Goal: Information Seeking & Learning: Compare options

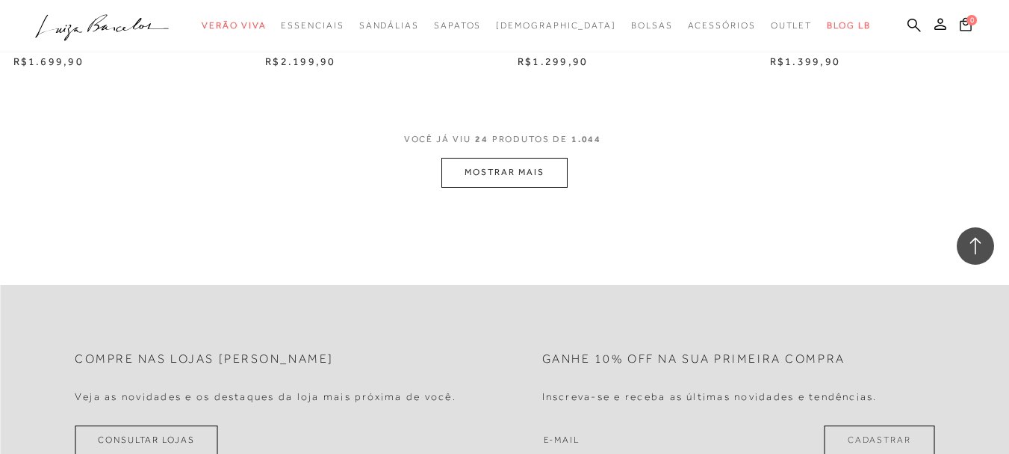
scroll to position [2839, 0]
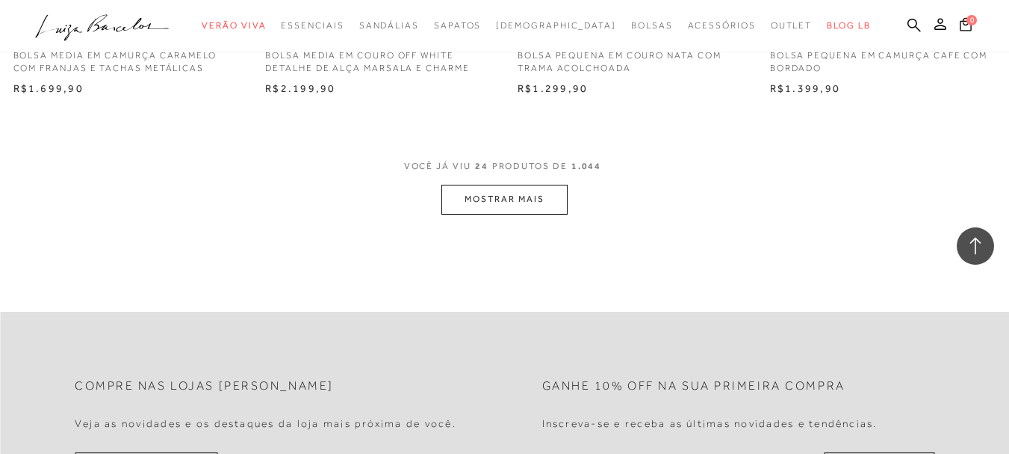
click at [498, 199] on button "MOSTRAR MAIS" at bounding box center [505, 199] width 126 height 29
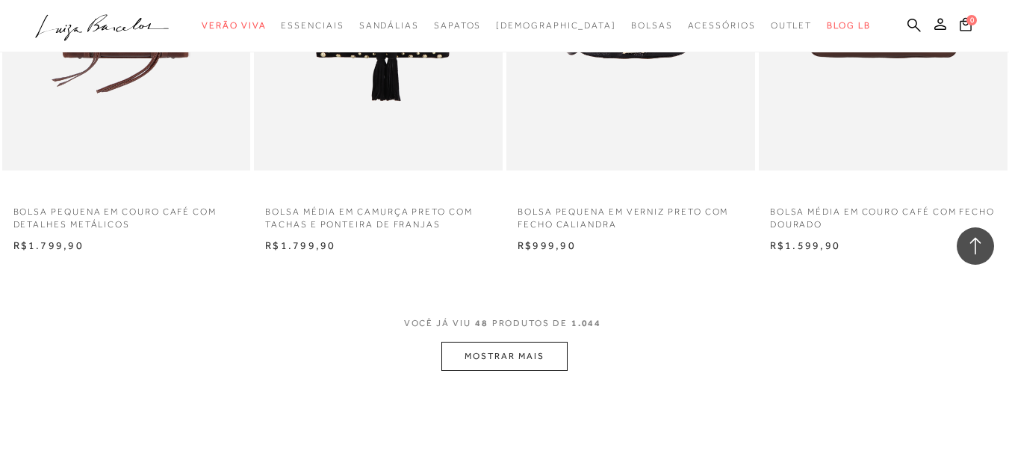
scroll to position [5604, 0]
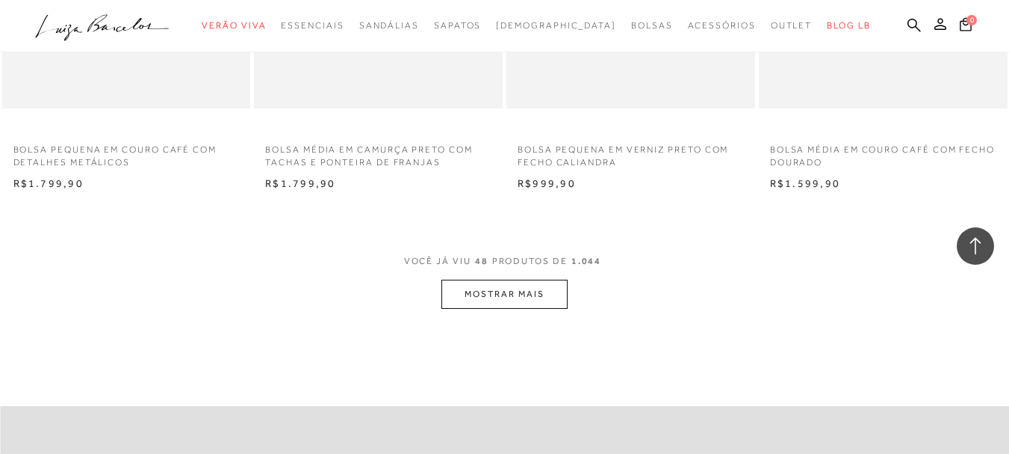
click at [456, 293] on button "MOSTRAR MAIS" at bounding box center [505, 293] width 126 height 29
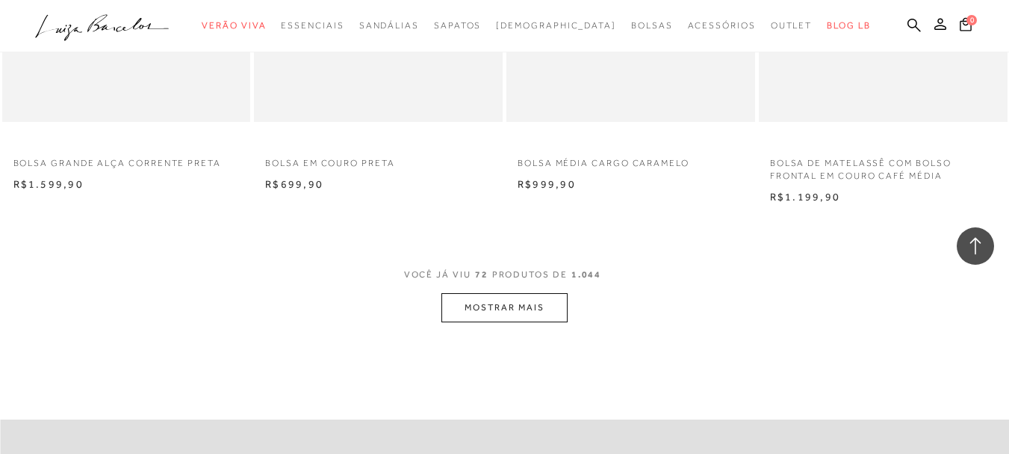
scroll to position [8443, 0]
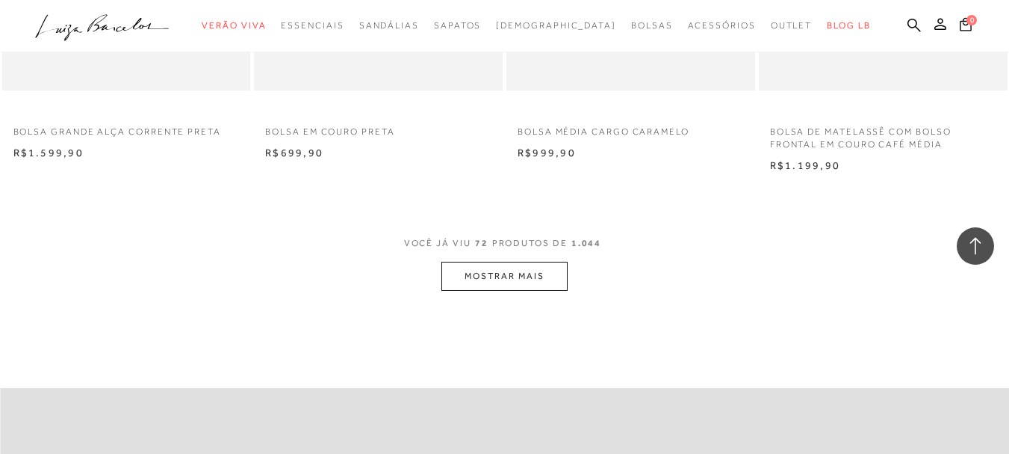
click at [520, 277] on button "MOSTRAR MAIS" at bounding box center [505, 275] width 126 height 29
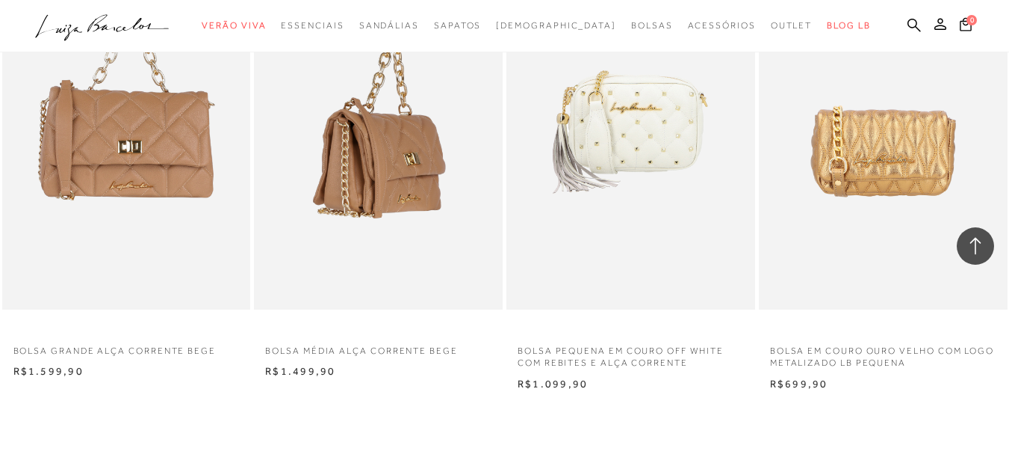
scroll to position [10983, 0]
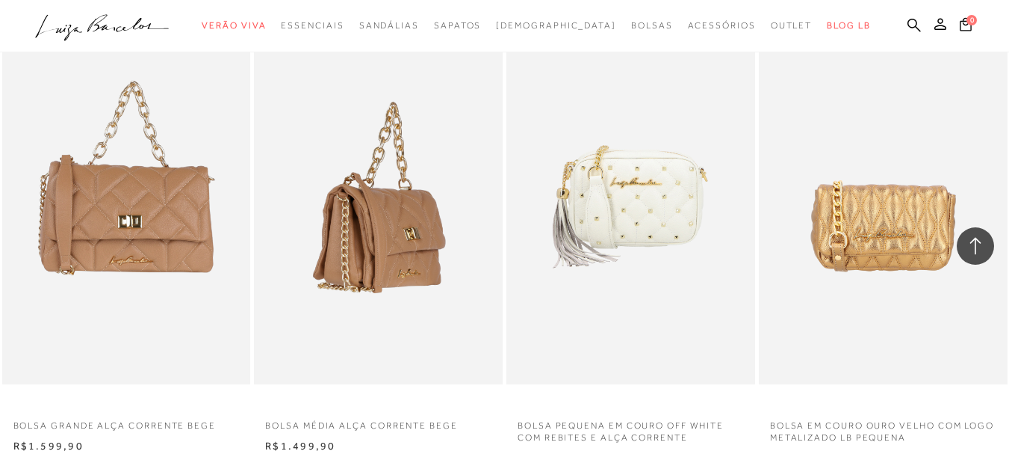
click at [385, 206] on img at bounding box center [379, 196] width 247 height 373
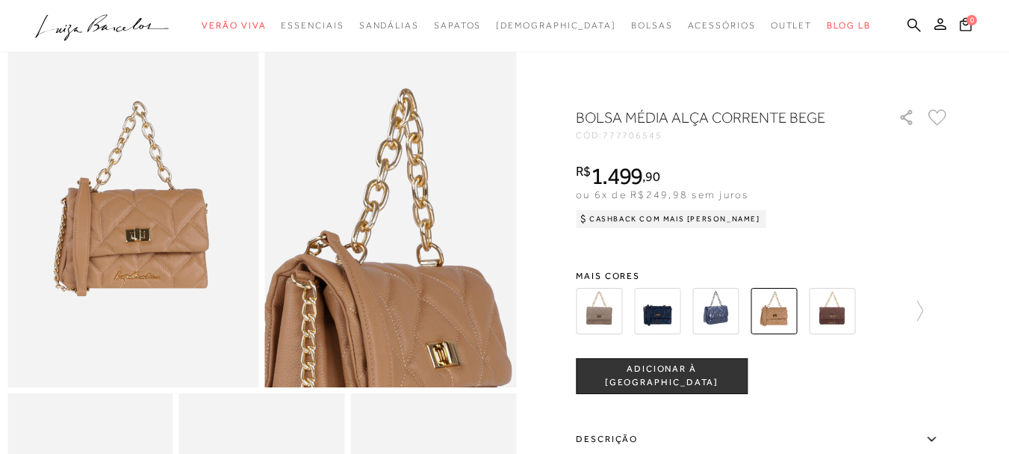
scroll to position [101, 0]
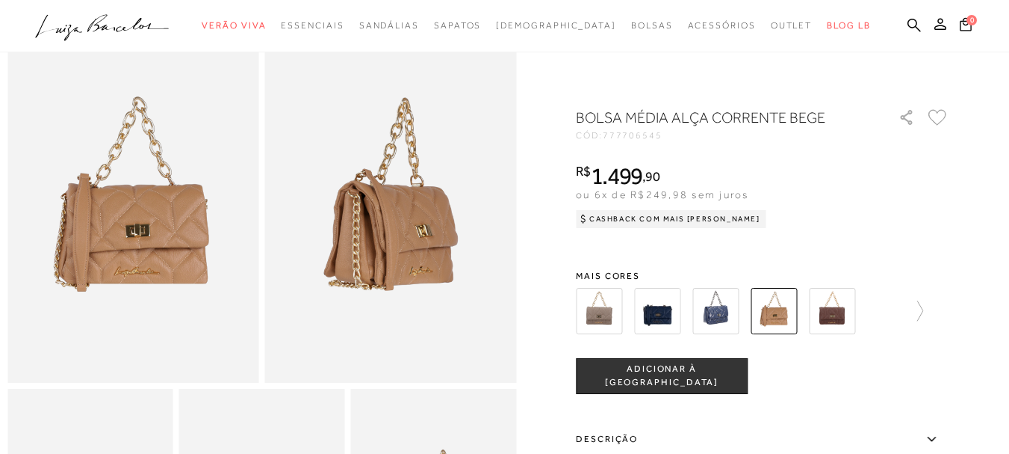
click at [155, 185] on img at bounding box center [133, 193] width 252 height 377
click at [368, 222] on img at bounding box center [391, 193] width 252 height 377
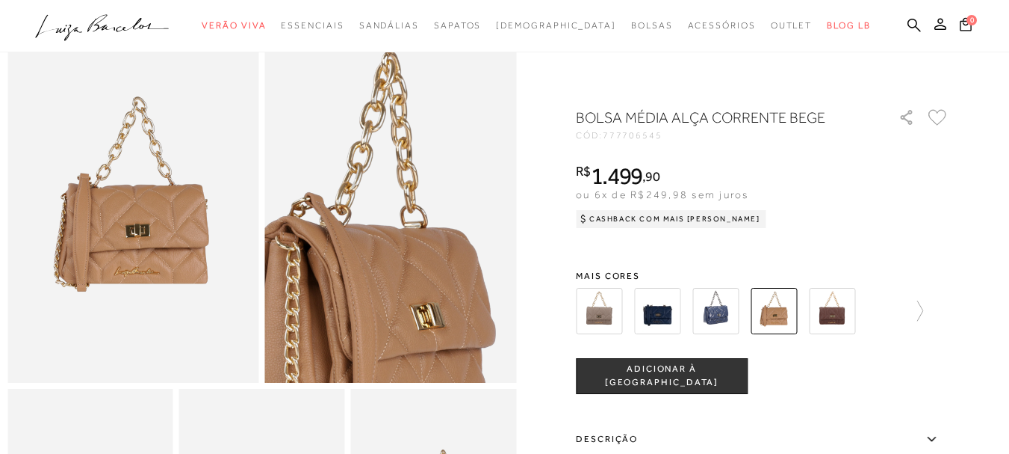
click at [425, 148] on img at bounding box center [361, 243] width 503 height 755
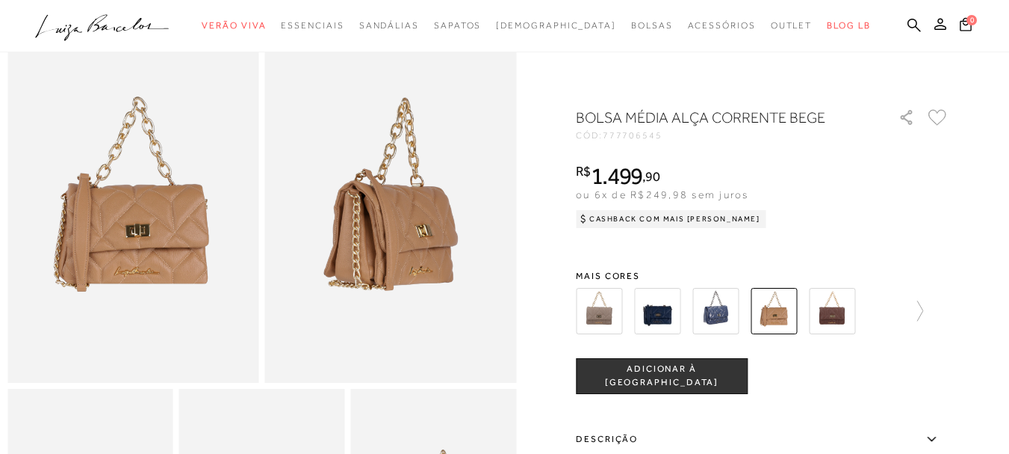
click at [611, 315] on img at bounding box center [599, 311] width 46 height 46
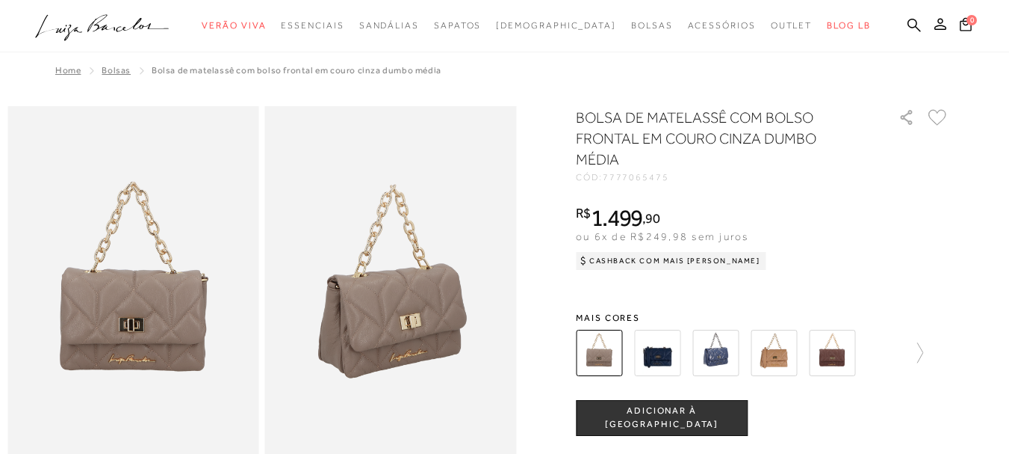
click at [699, 380] on div "BOLSA DE MATELASSÊ COM BOLSO FRONTAL EM COURO CINZA DUMBO MÉDIA CÓD: 7777065475…" at bounding box center [763, 421] width 374 height 628
click at [668, 350] on img at bounding box center [657, 352] width 46 height 46
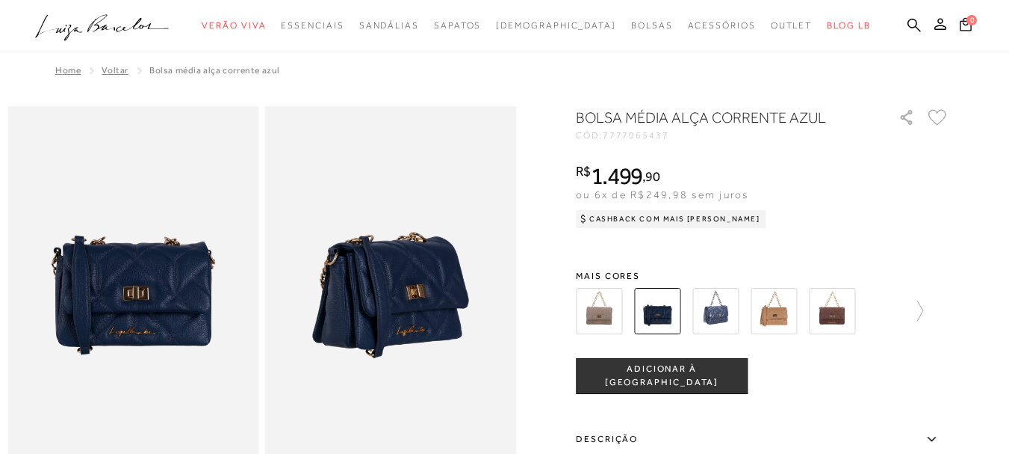
click at [790, 327] on img at bounding box center [774, 311] width 46 height 46
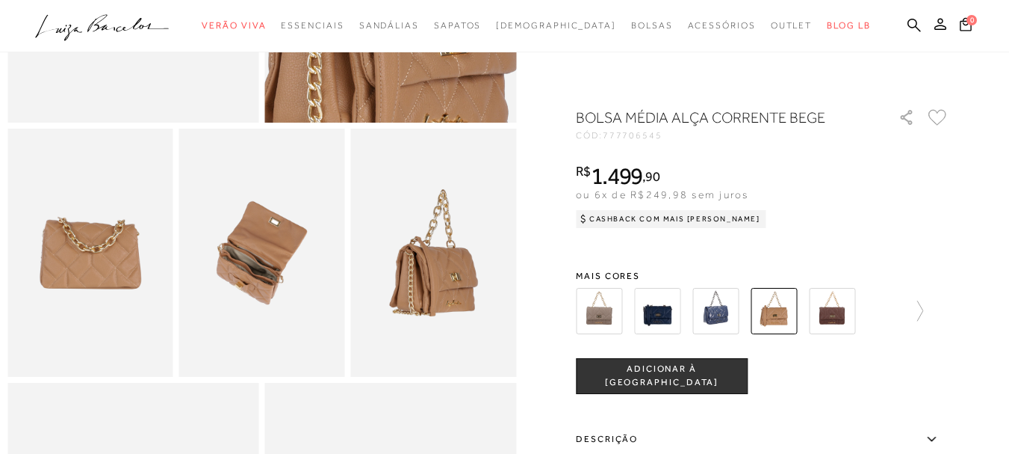
scroll to position [374, 0]
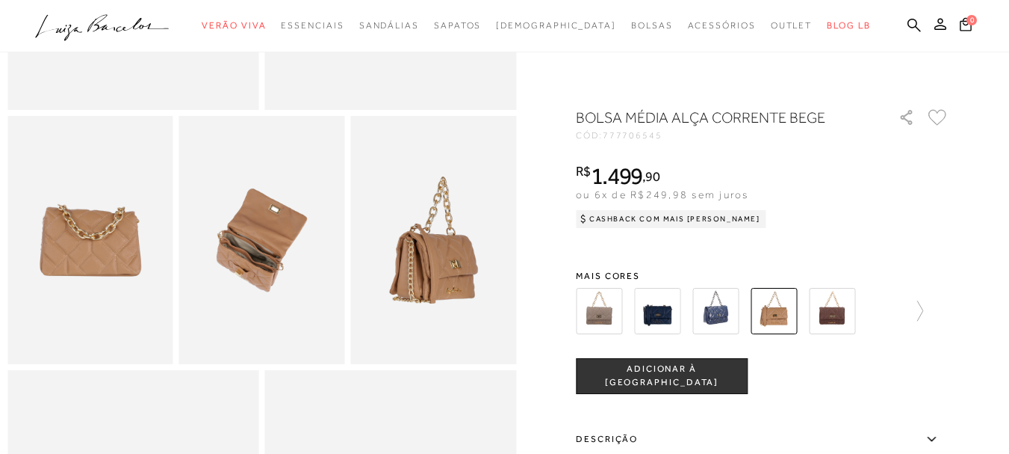
click at [445, 291] on img at bounding box center [433, 240] width 166 height 249
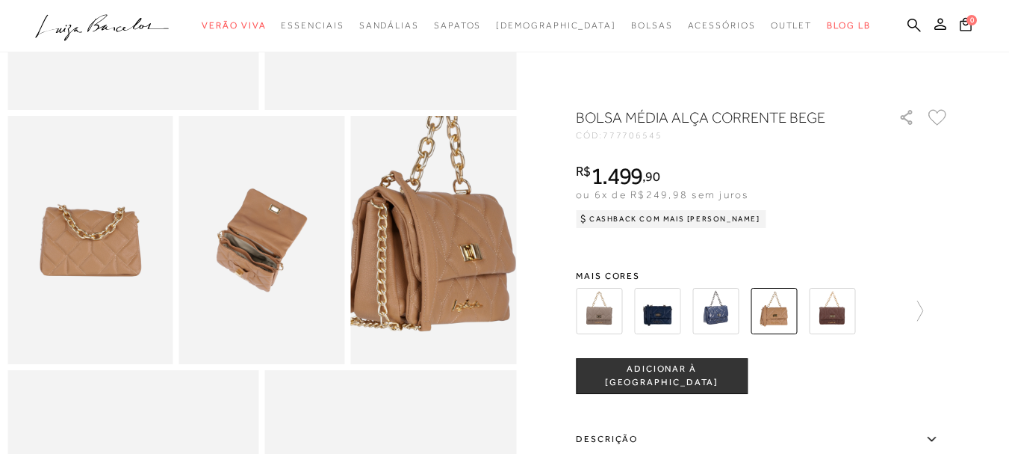
click at [444, 288] on img at bounding box center [426, 203] width 331 height 497
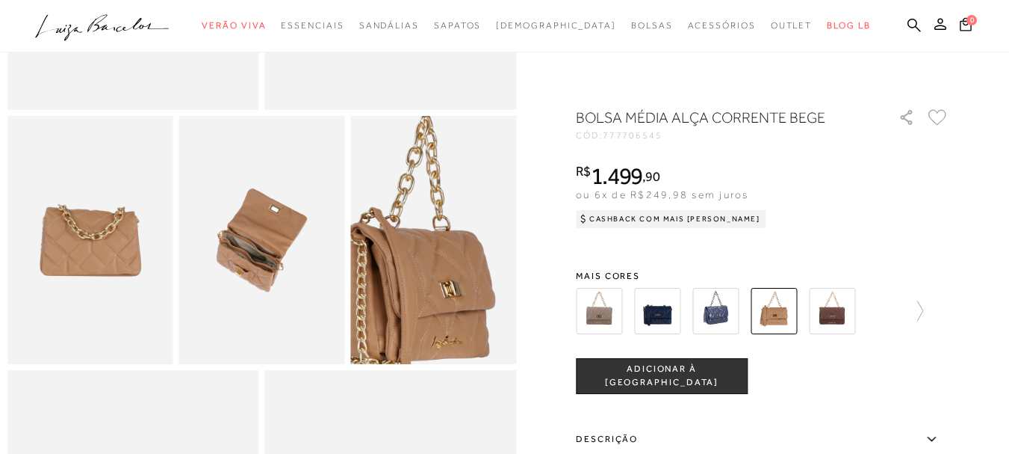
click at [465, 251] on img at bounding box center [406, 240] width 331 height 497
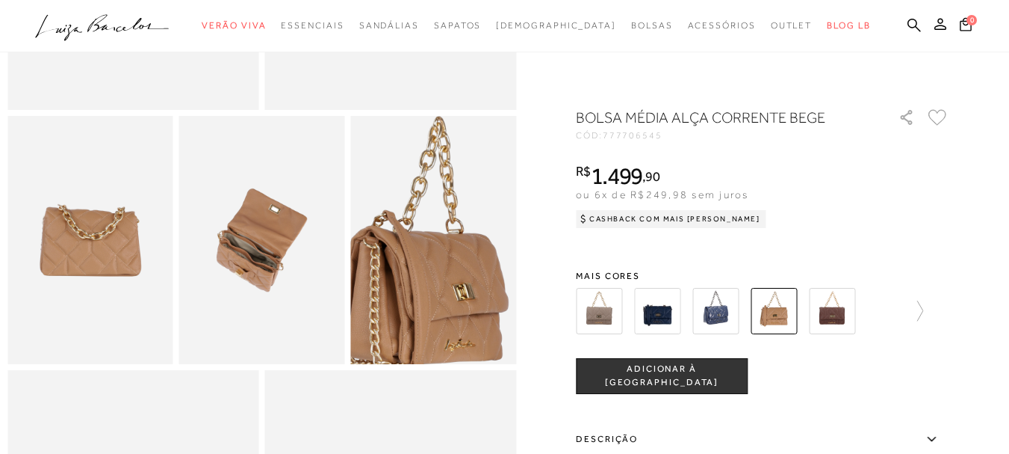
click at [451, 248] on img at bounding box center [419, 242] width 331 height 497
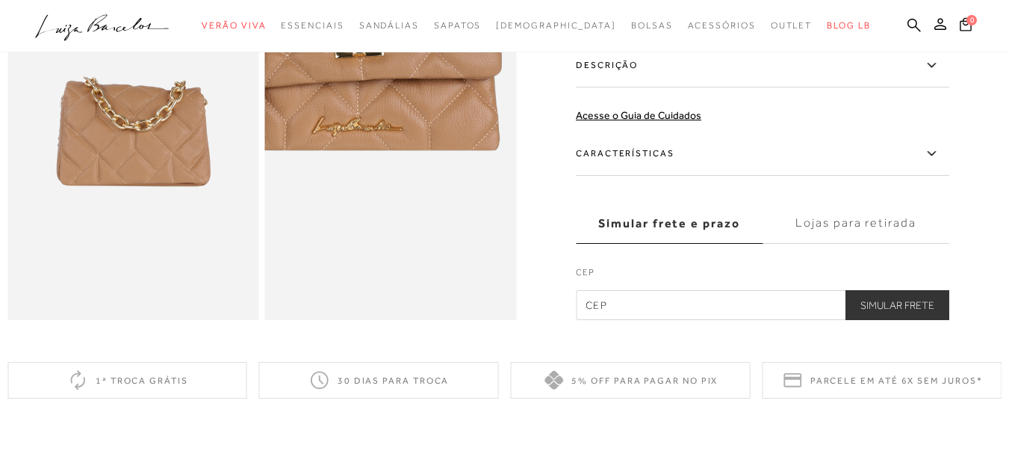
scroll to position [747, 0]
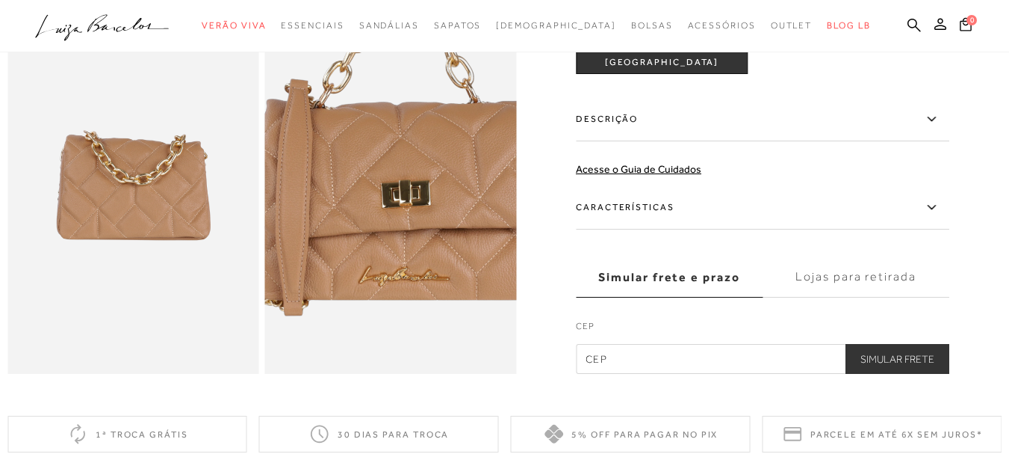
click at [387, 269] on img at bounding box center [397, 121] width 503 height 755
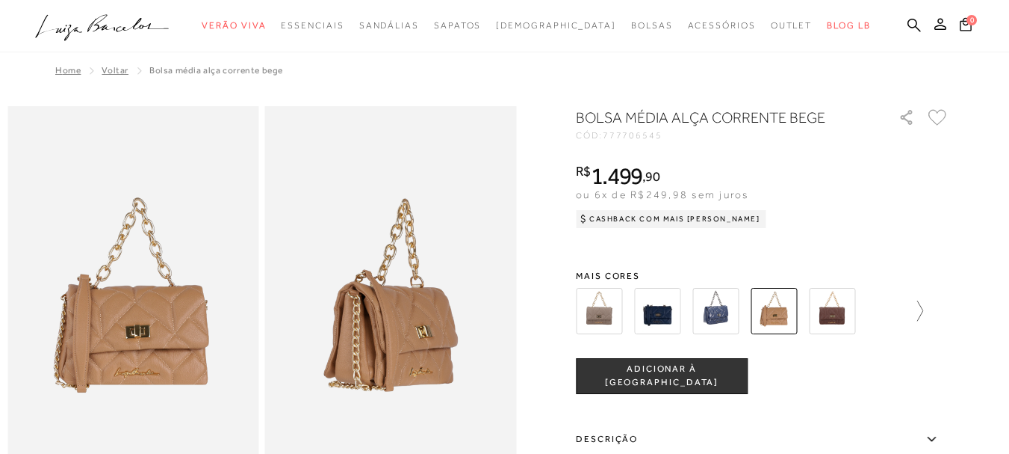
click at [923, 312] on icon at bounding box center [913, 310] width 21 height 21
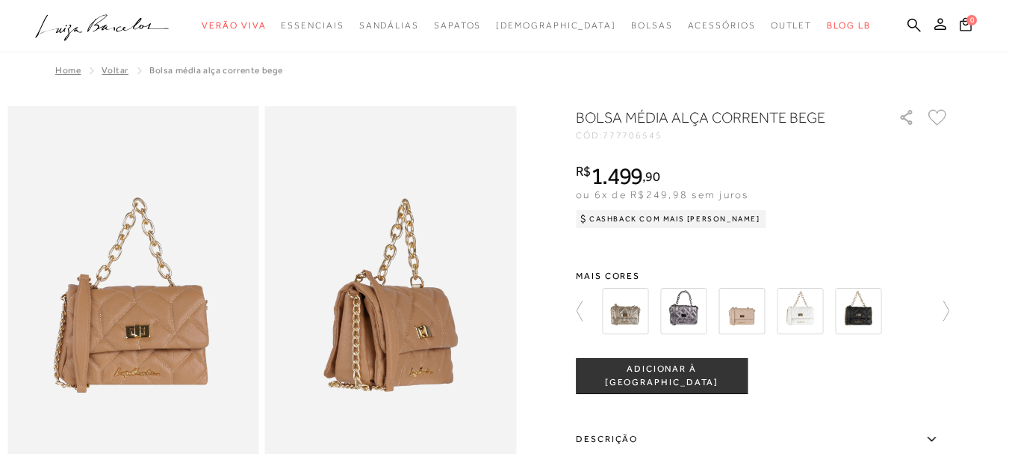
click at [690, 309] on img at bounding box center [683, 311] width 46 height 46
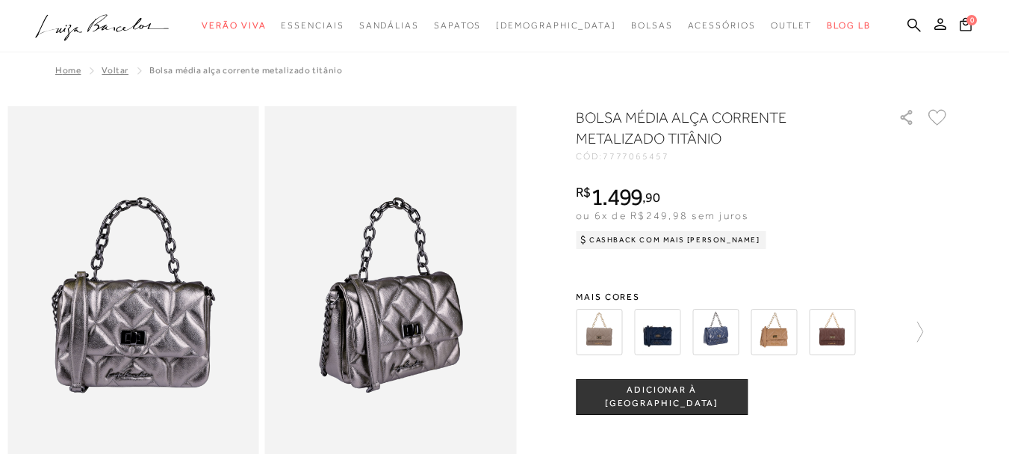
click at [717, 321] on img at bounding box center [716, 332] width 46 height 46
